Goal: Task Accomplishment & Management: Use online tool/utility

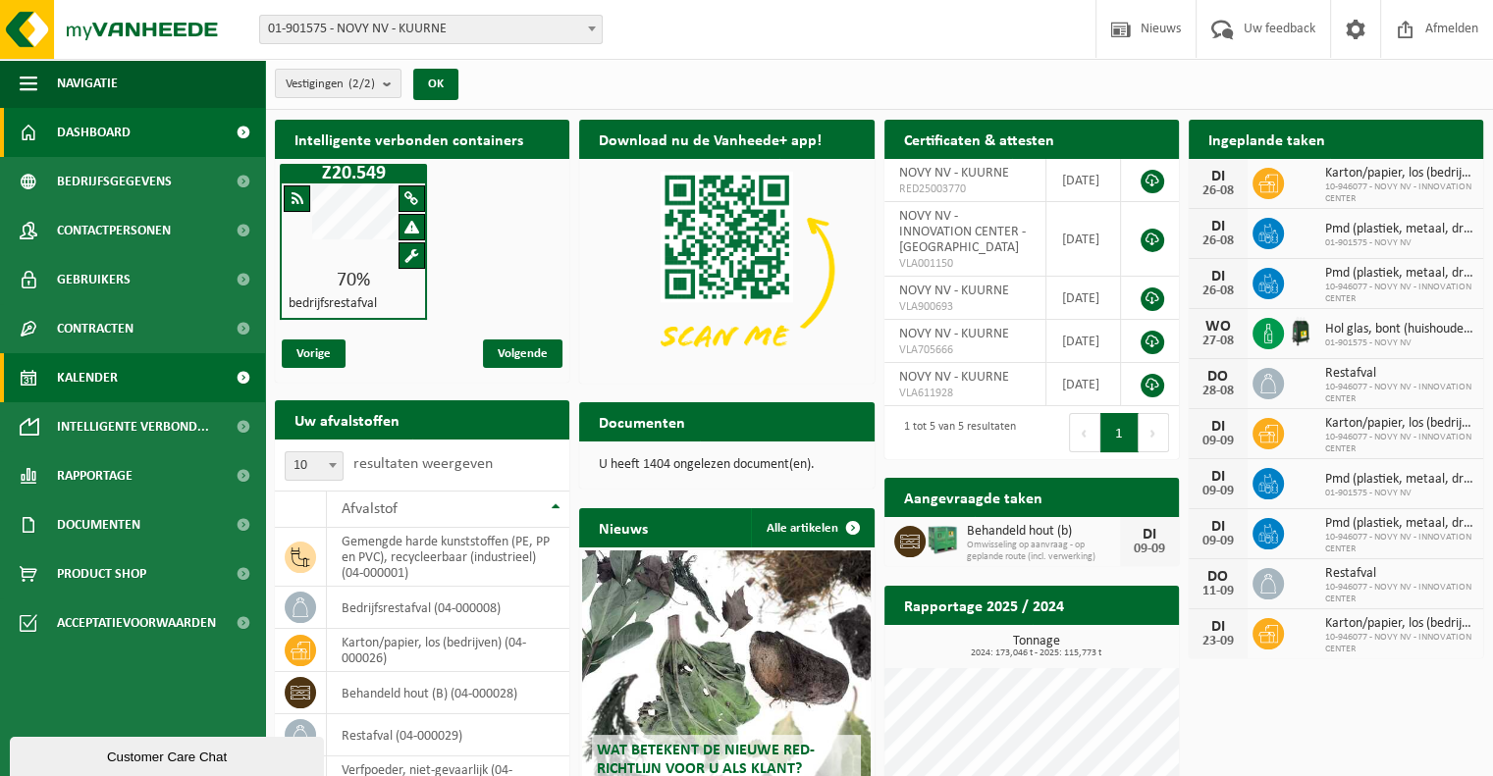
click at [124, 381] on link "Kalender" at bounding box center [132, 377] width 265 height 49
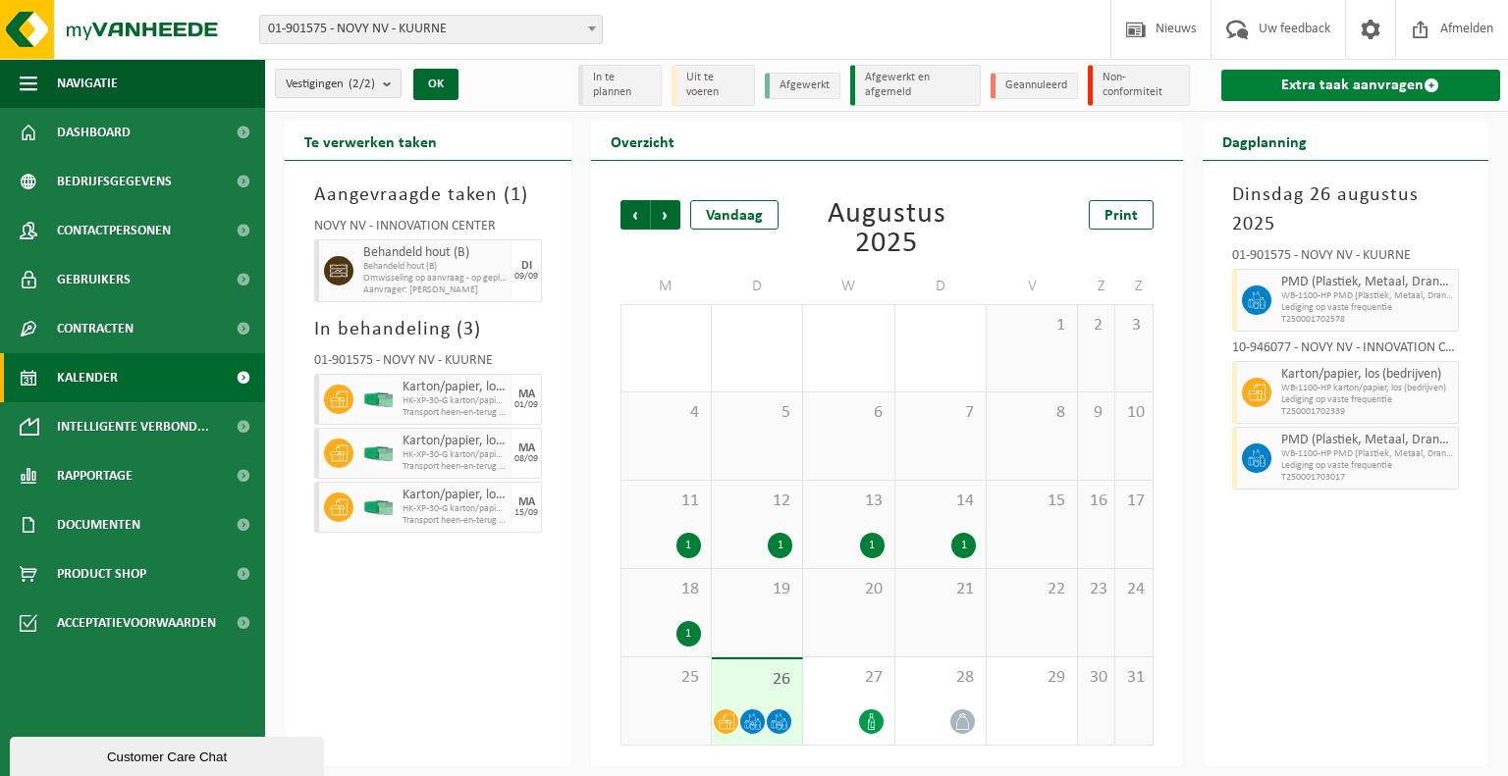
click at [1382, 85] on link "Extra taak aanvragen" at bounding box center [1360, 85] width 279 height 31
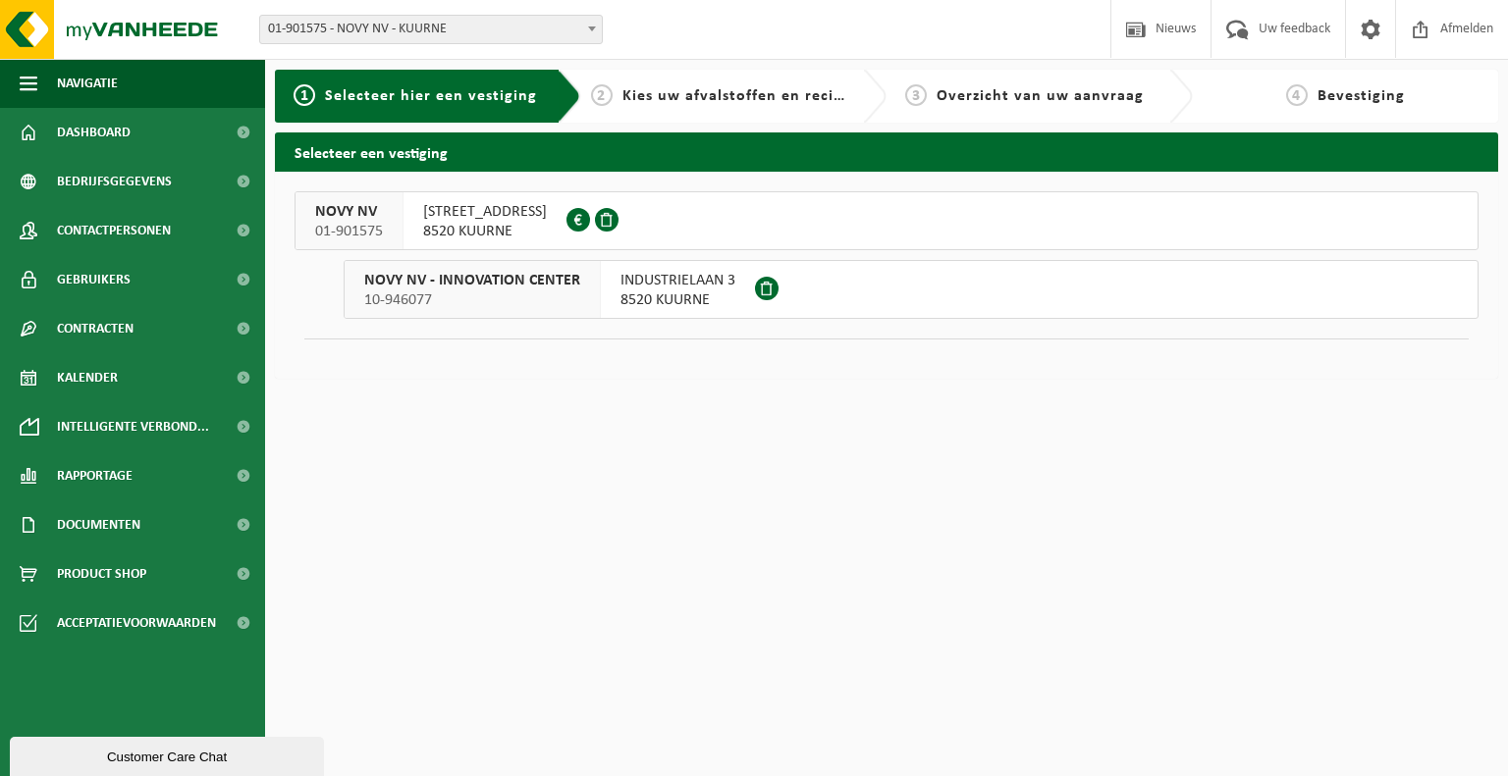
click at [811, 233] on button "NOVY NV 01-901575 NOORDLAAN 6 8520 KUURNE 0436.260.171" at bounding box center [886, 220] width 1184 height 59
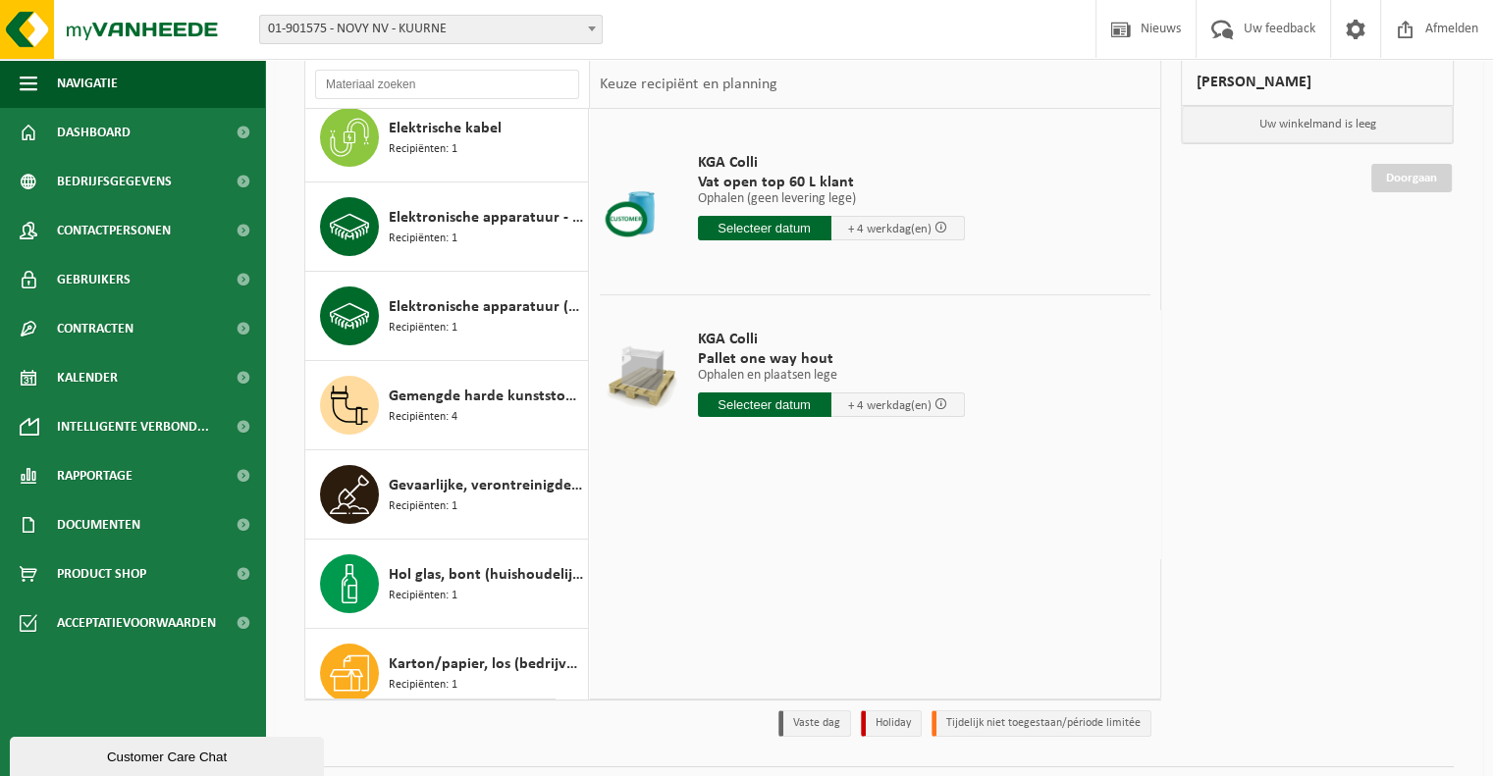
scroll to position [272, 0]
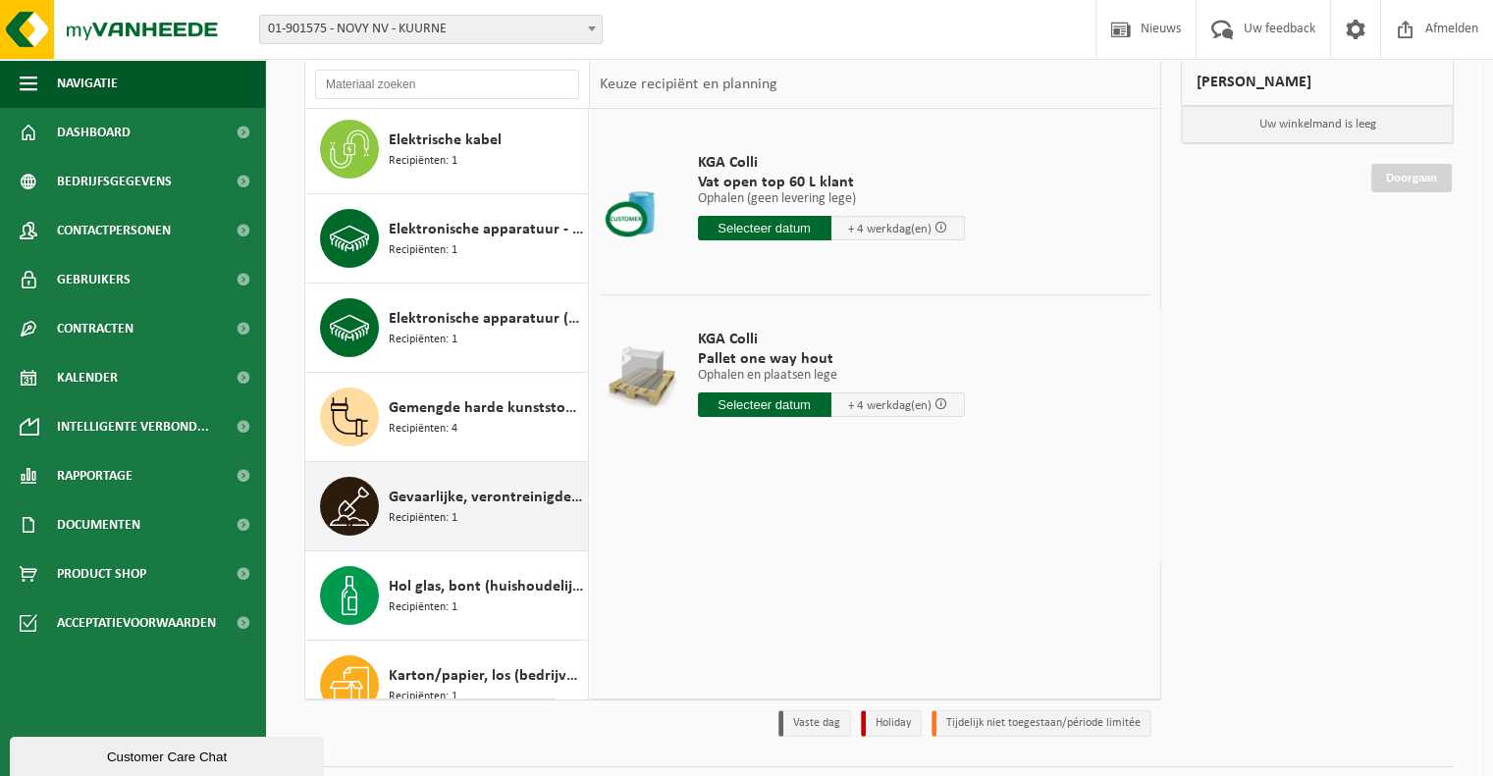
click at [497, 506] on div "Gevaarlijke, verontreinigde grond Recipiënten: 1" at bounding box center [486, 506] width 194 height 59
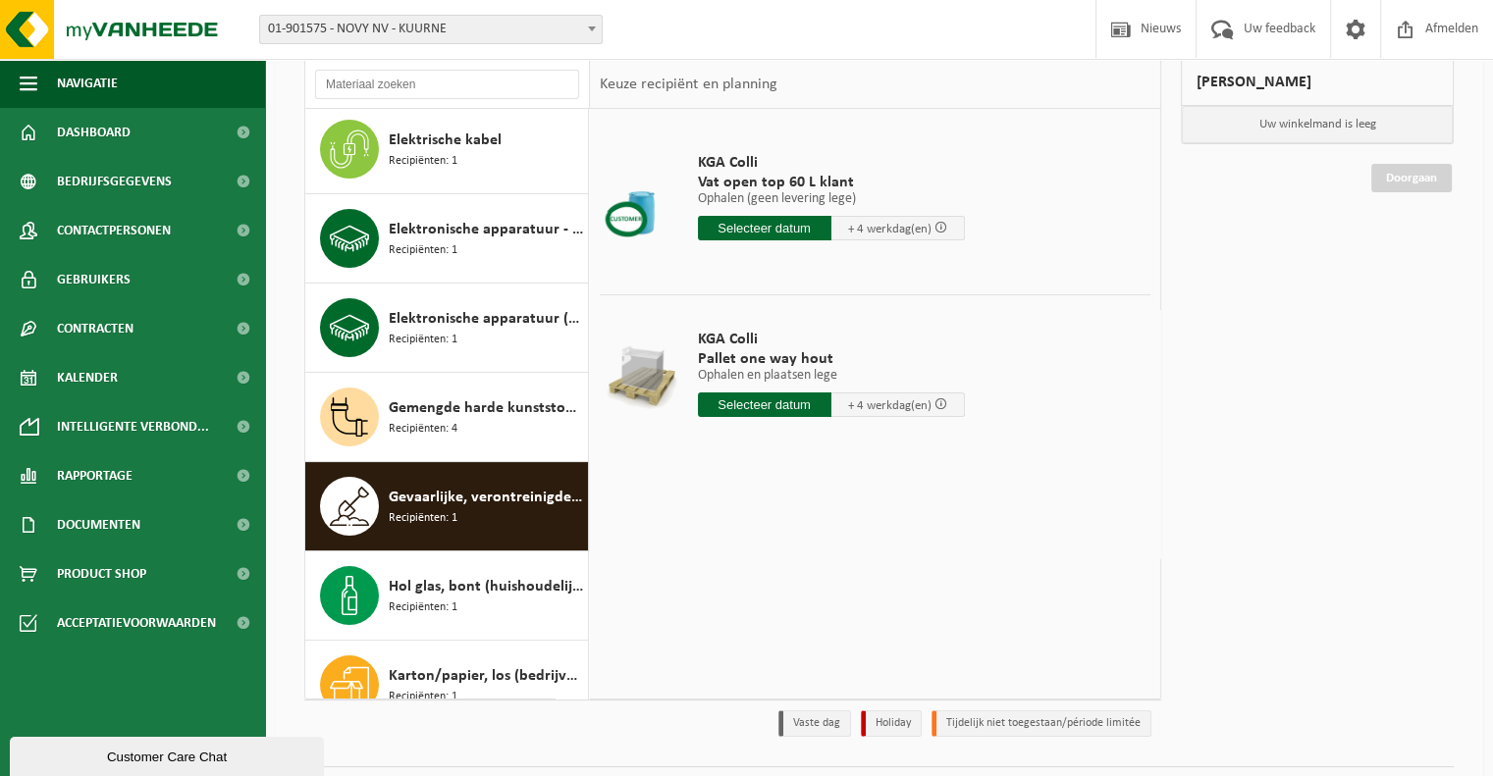
scroll to position [624, 0]
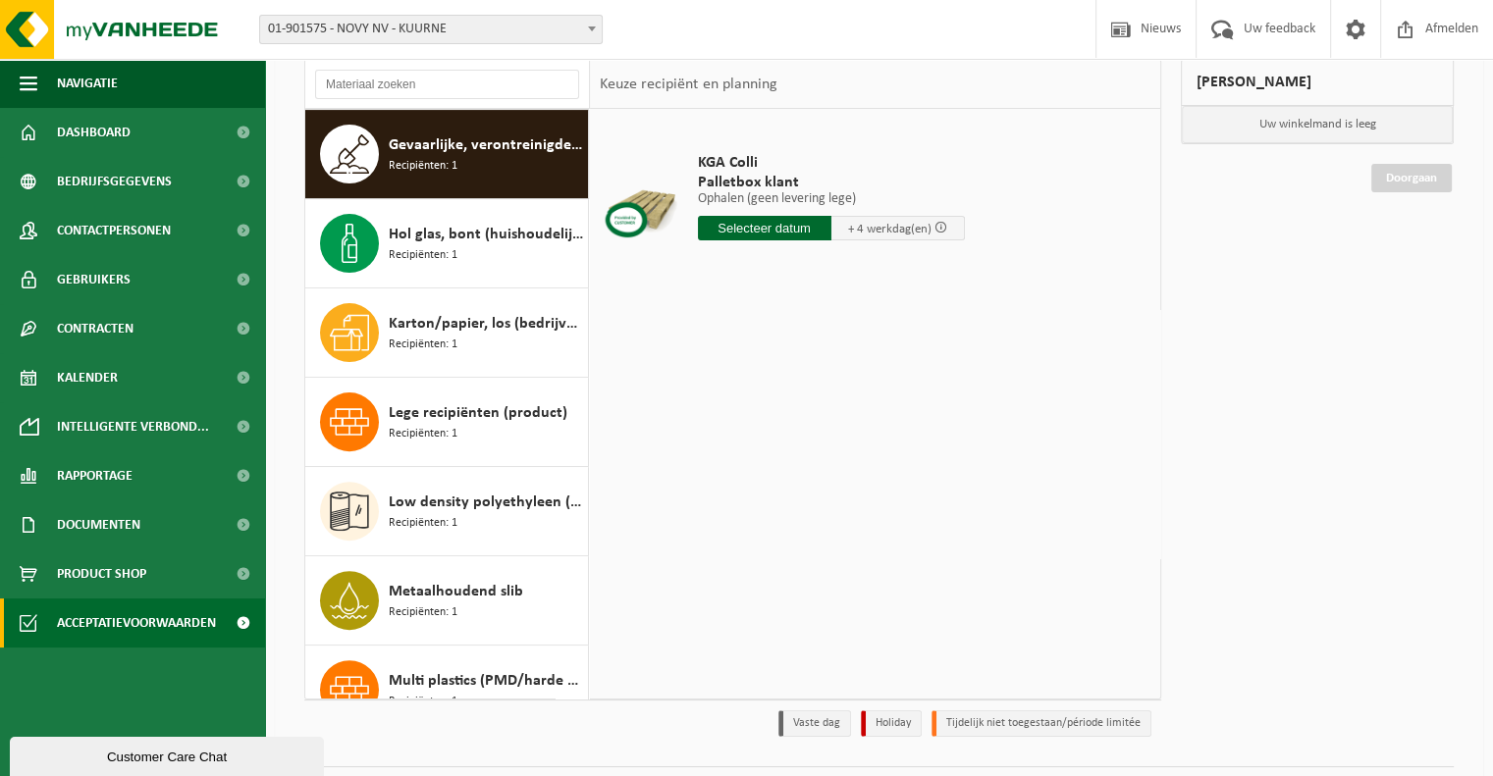
click at [75, 622] on span "Acceptatievoorwaarden" at bounding box center [136, 623] width 159 height 49
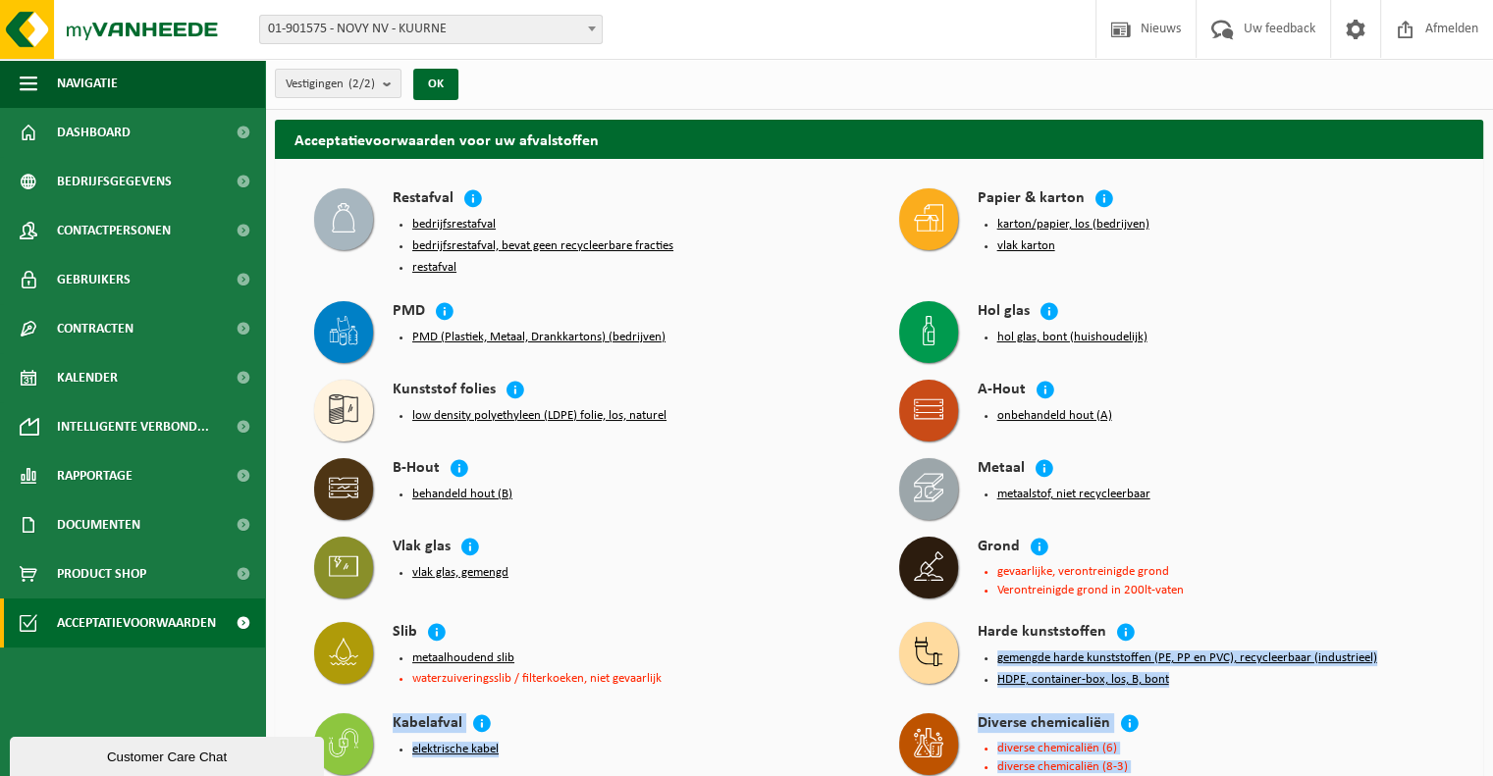
drag, startPoint x: 1476, startPoint y: 634, endPoint x: 1481, endPoint y: 795, distance: 161.1
click at [1481, 775] on html "Vestiging: 01-901575 - NOVY NV - KUURNE 10-946077 - NOVY NV - INNOVATION CENTER…" at bounding box center [746, 388] width 1493 height 776
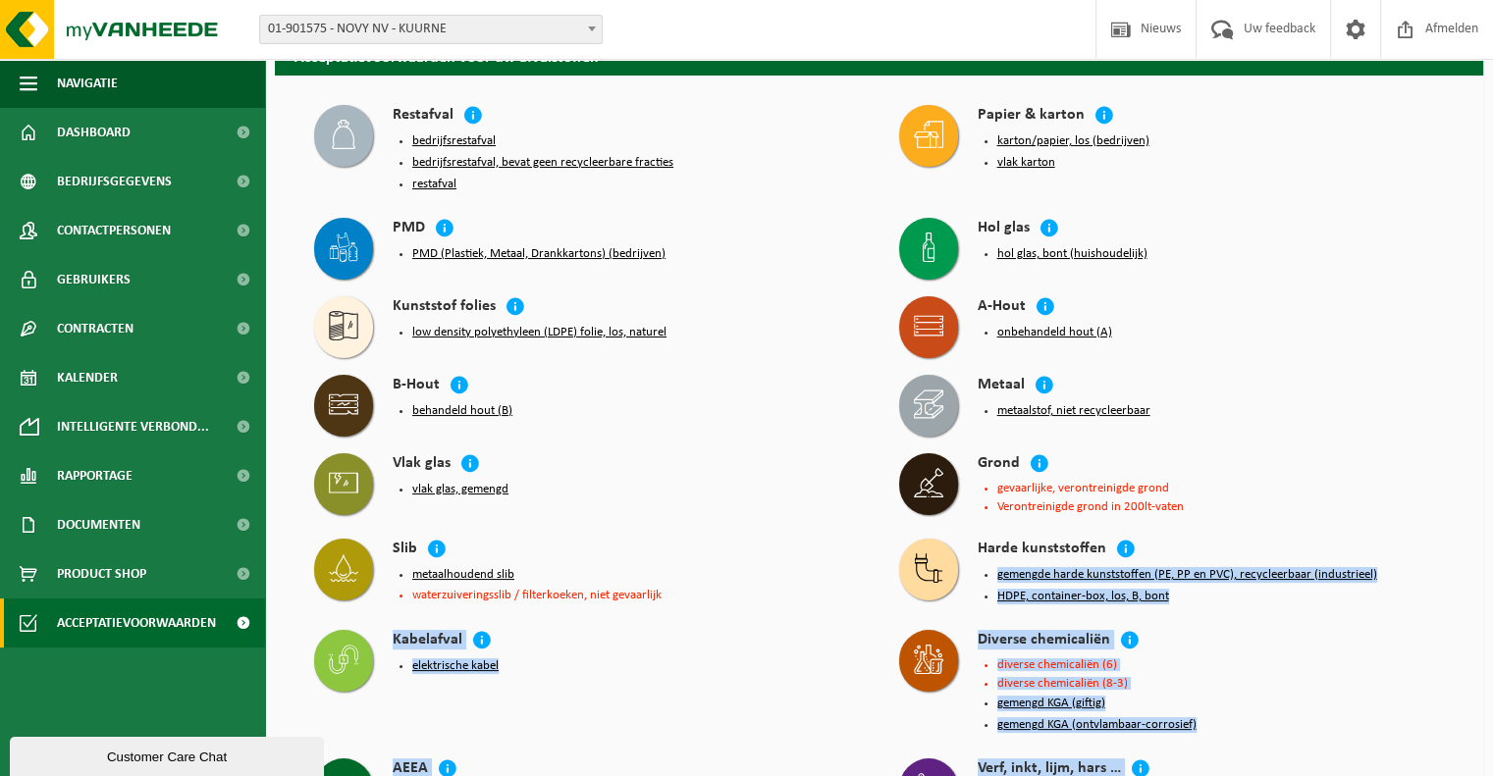
scroll to position [102, 0]
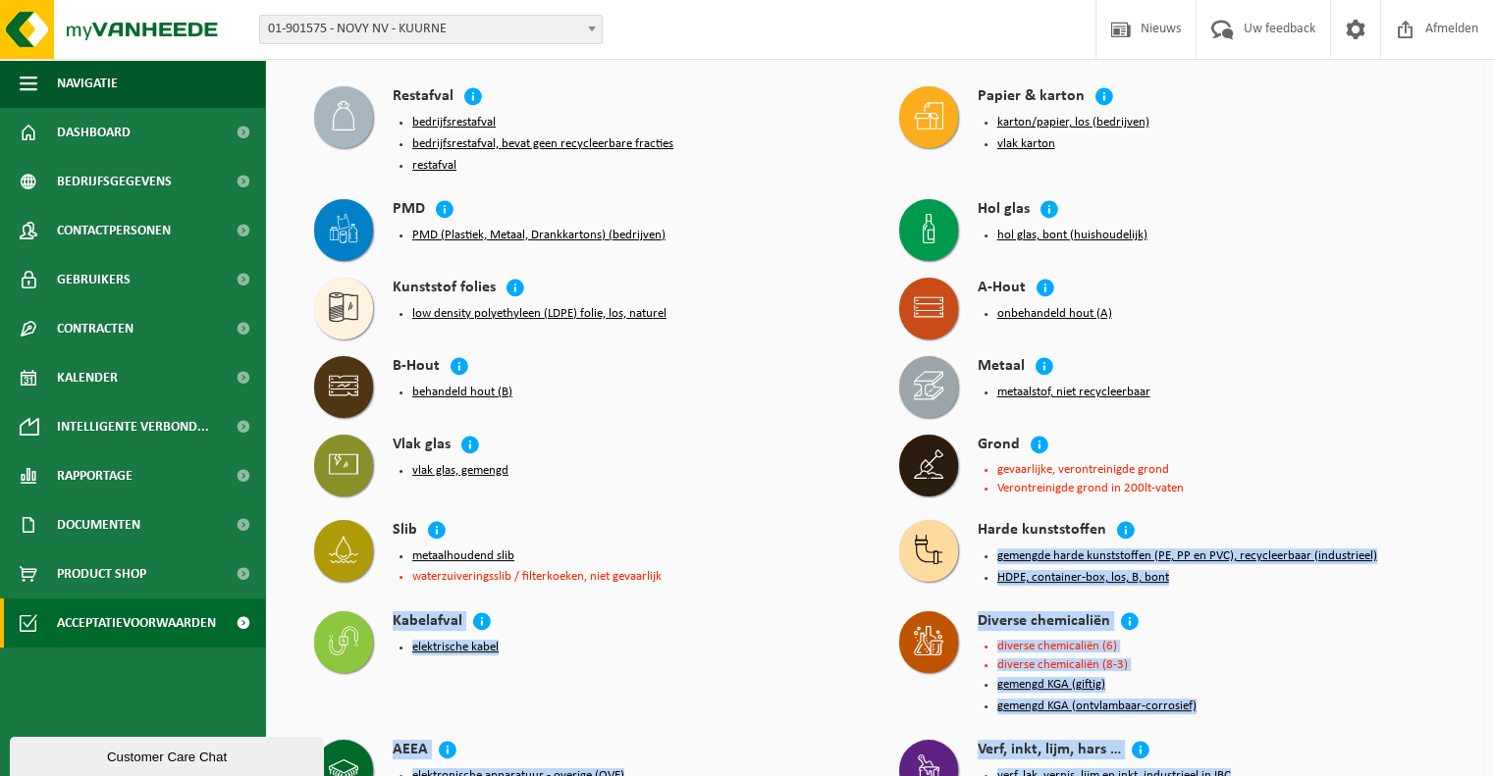
click at [1225, 677] on li "gemengd KGA (giftig)" at bounding box center [1221, 685] width 448 height 16
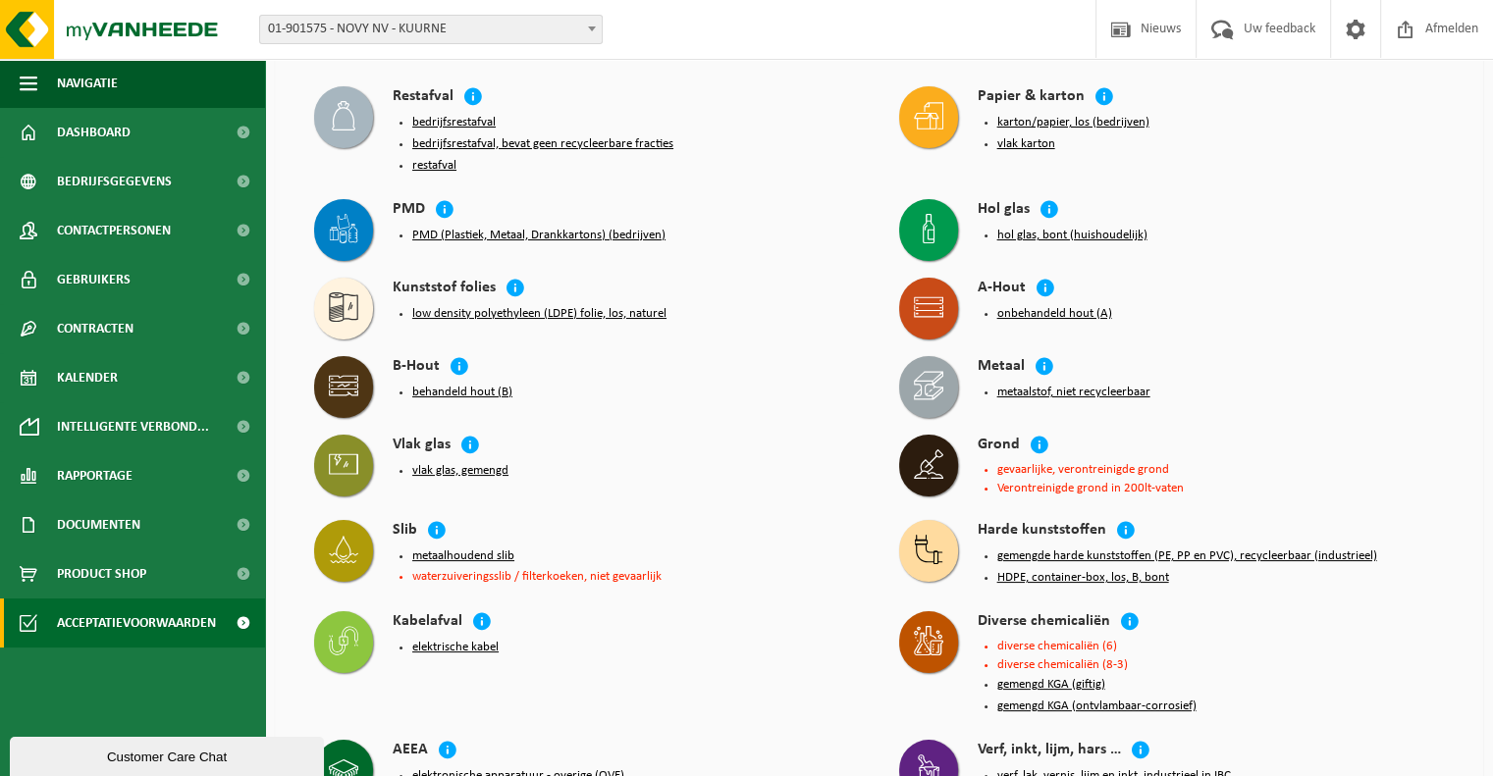
click at [1225, 677] on li "gemengd KGA (giftig)" at bounding box center [1221, 685] width 448 height 16
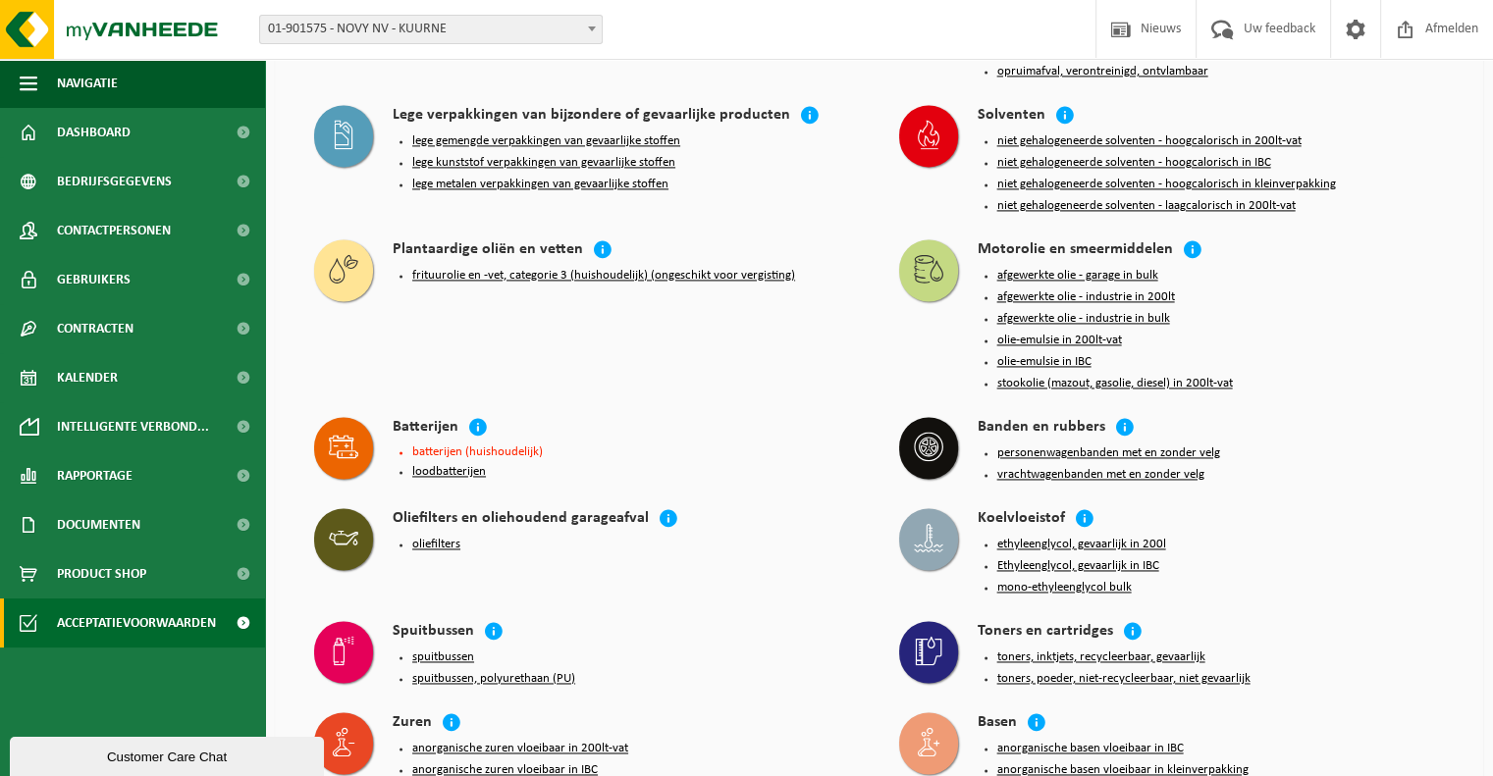
scroll to position [2811, 0]
click at [1260, 416] on div "Banden en rubbers" at bounding box center [1211, 427] width 467 height 23
click at [114, 31] on img at bounding box center [118, 29] width 236 height 59
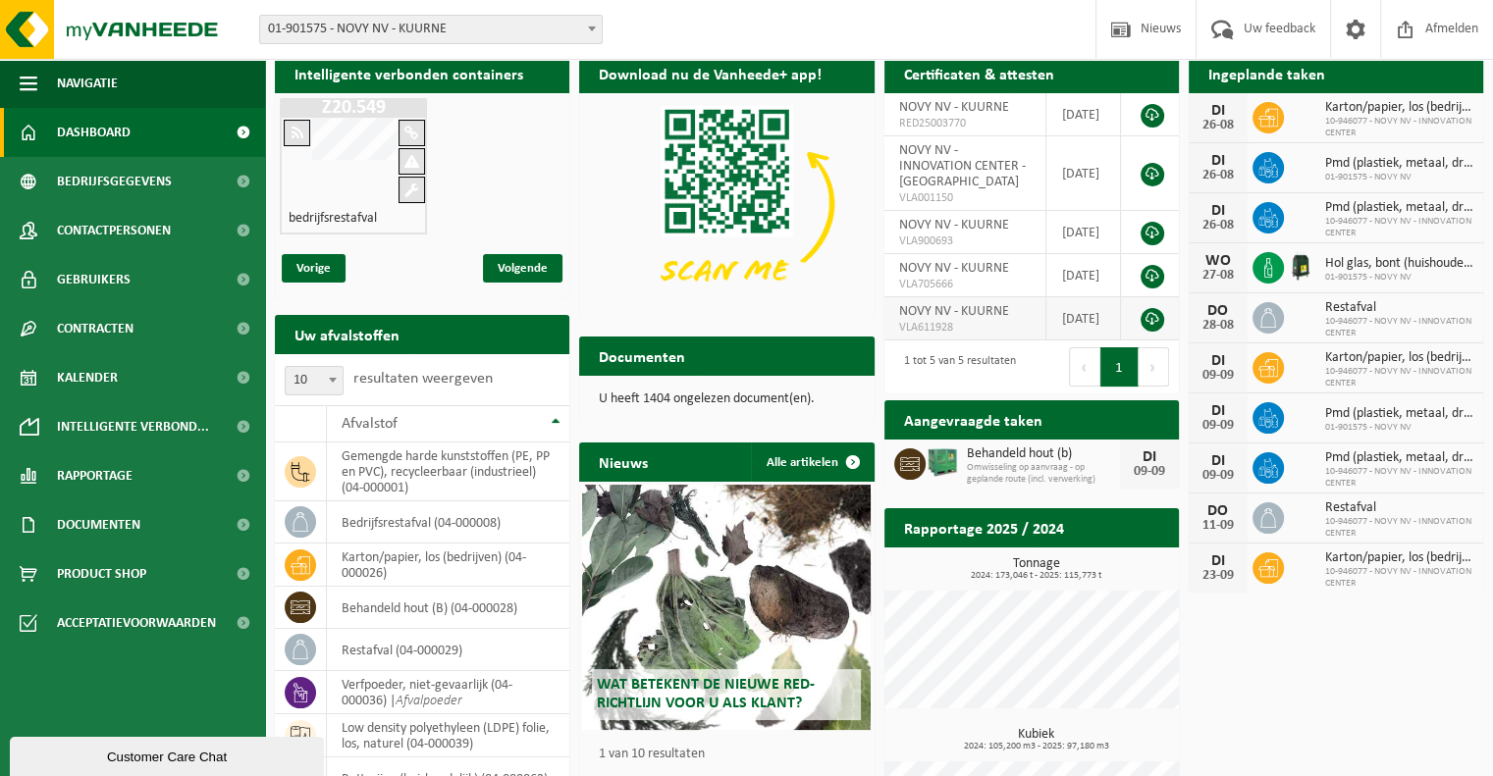
scroll to position [64, 0]
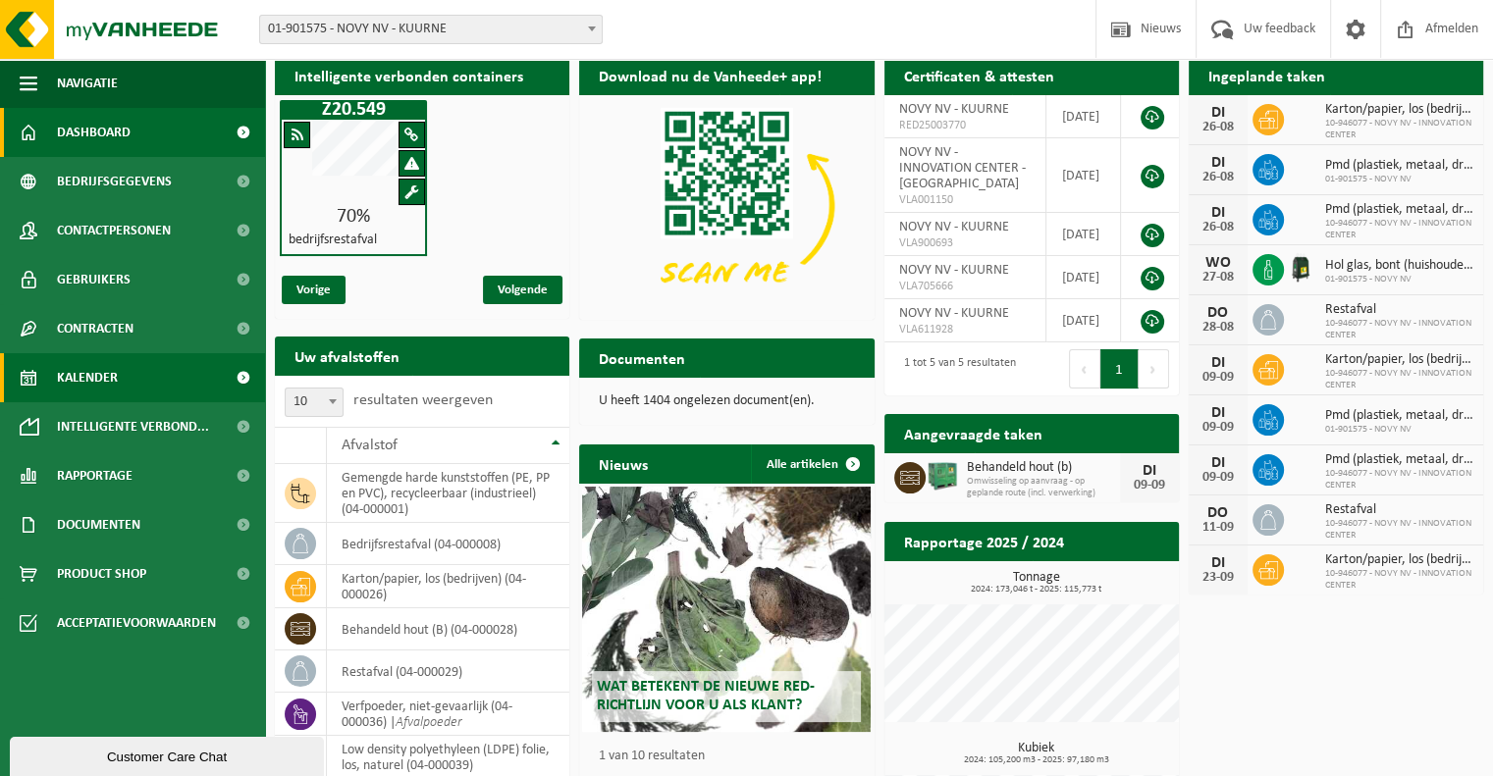
click at [167, 392] on link "Kalender" at bounding box center [132, 377] width 265 height 49
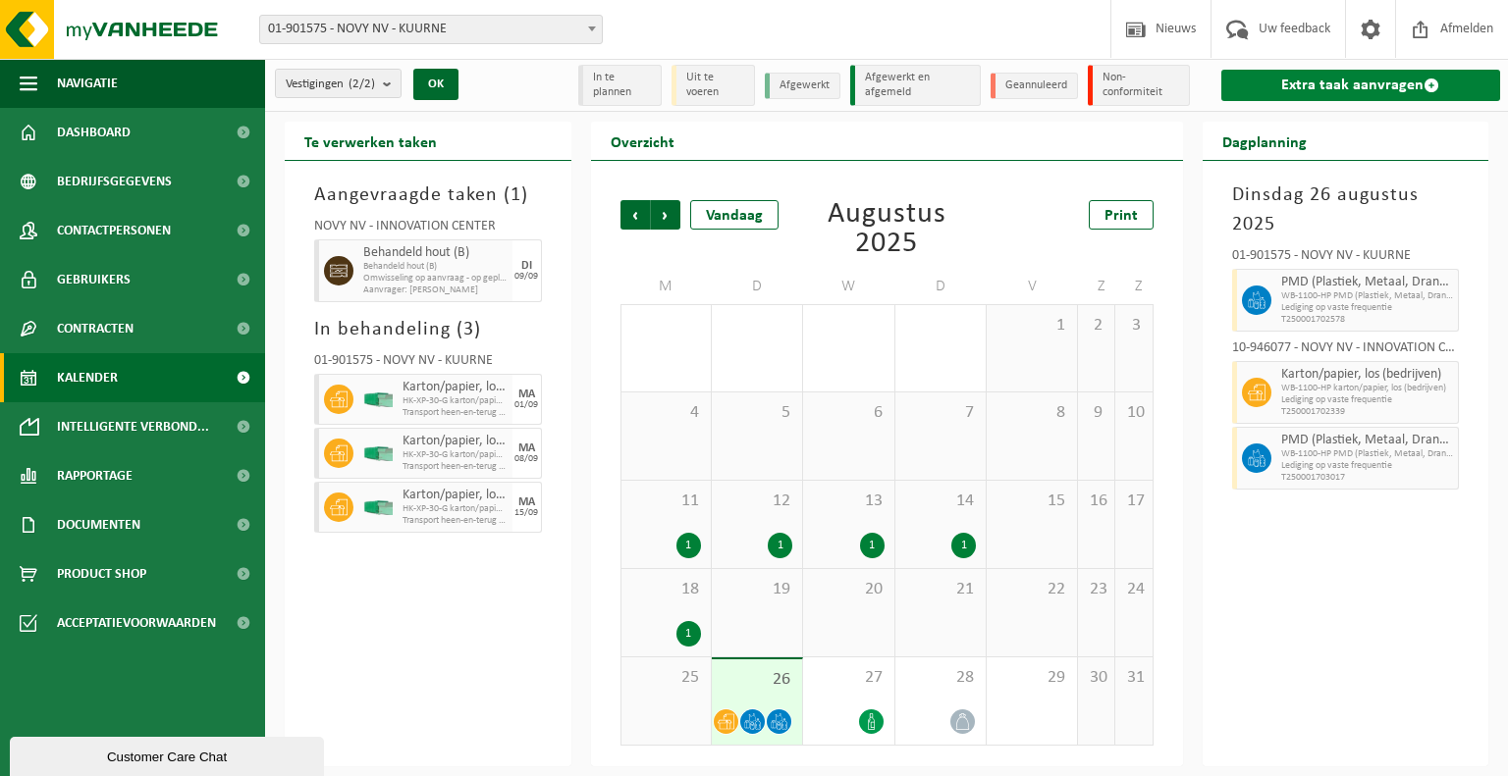
click at [1227, 83] on link "Extra taak aanvragen" at bounding box center [1360, 85] width 279 height 31
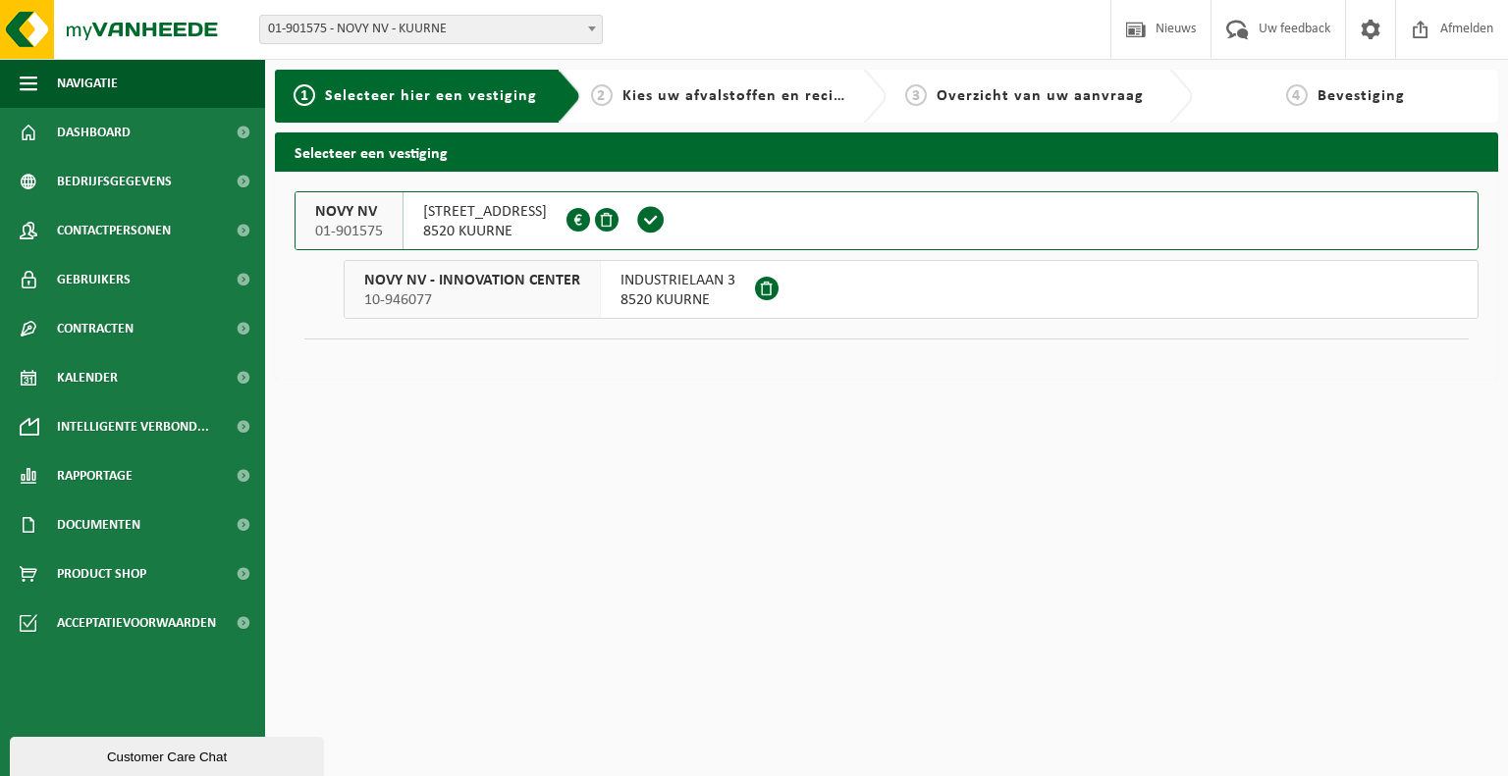
click at [497, 222] on span "8520 KUURNE" at bounding box center [485, 232] width 124 height 20
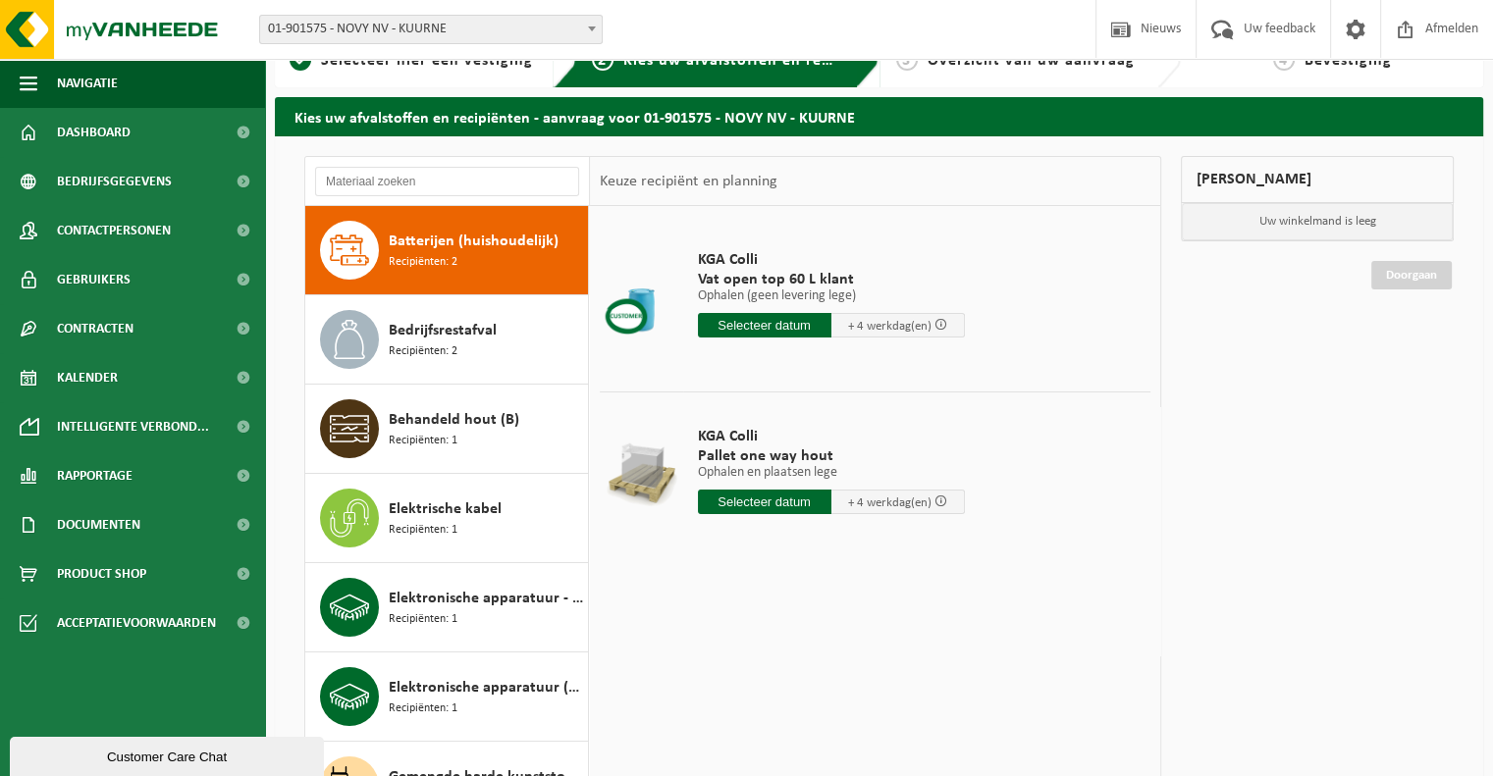
scroll to position [30, 0]
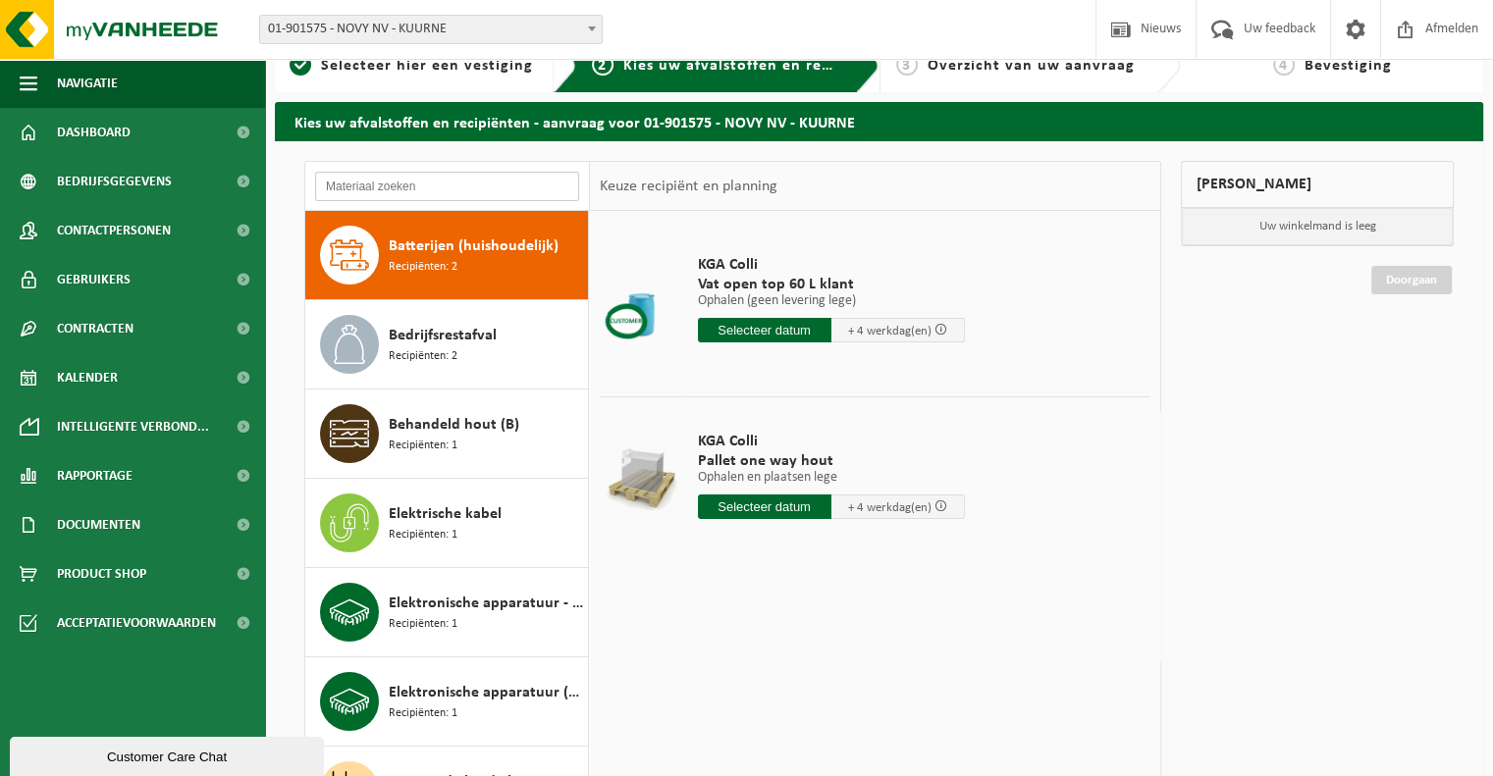
click at [408, 177] on input "text" at bounding box center [447, 186] width 264 height 29
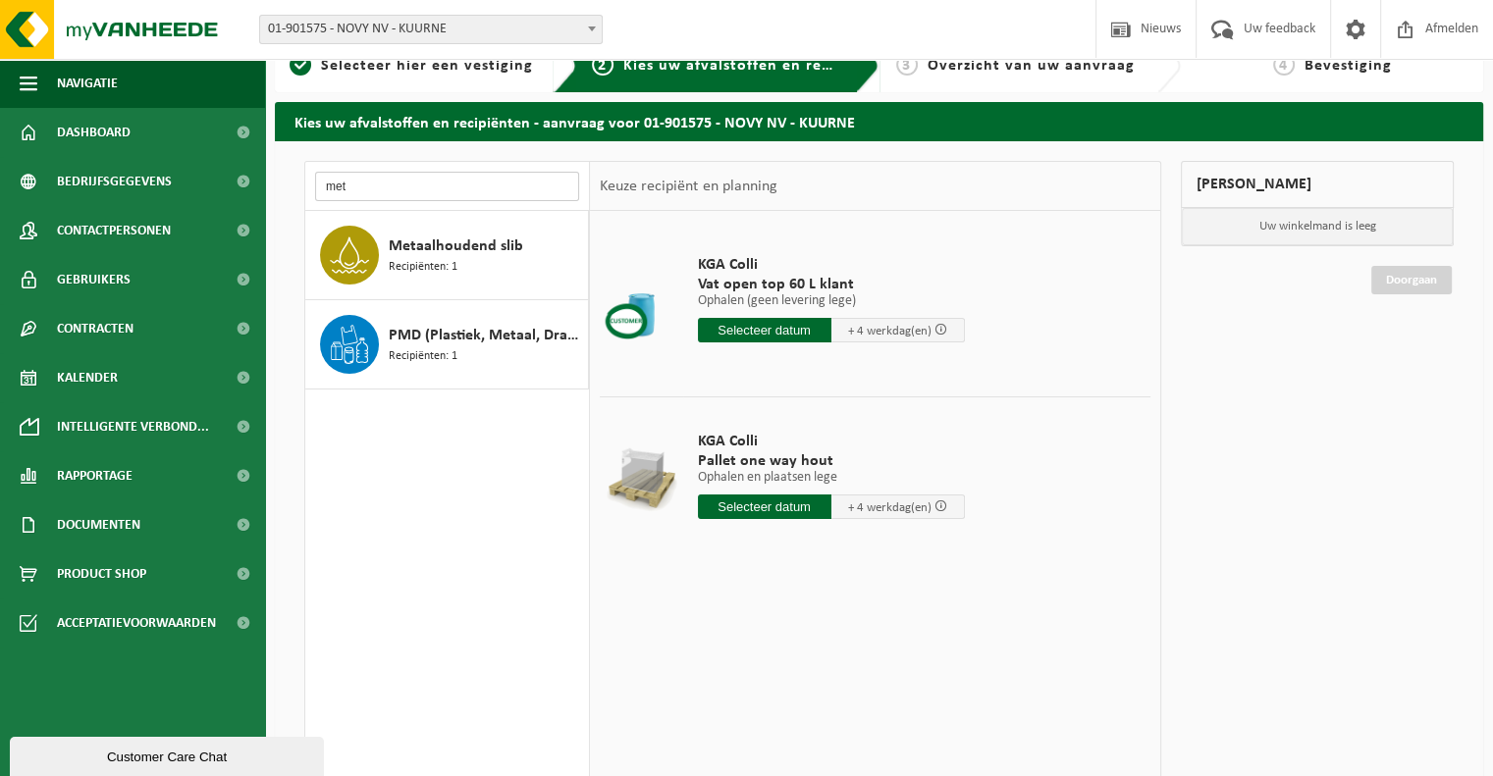
type input "met"
